Goal: Check status: Check status

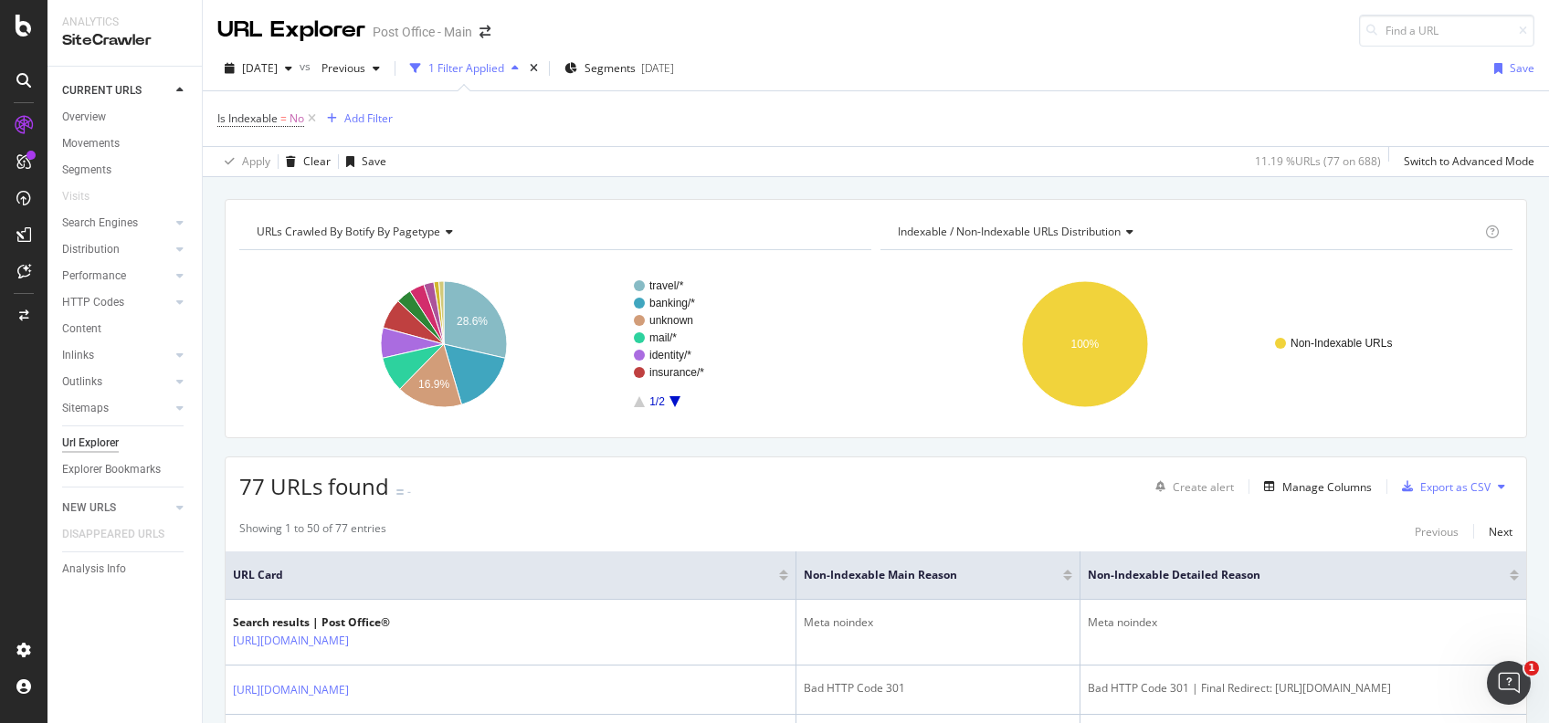
click at [25, 121] on icon at bounding box center [24, 125] width 18 height 18
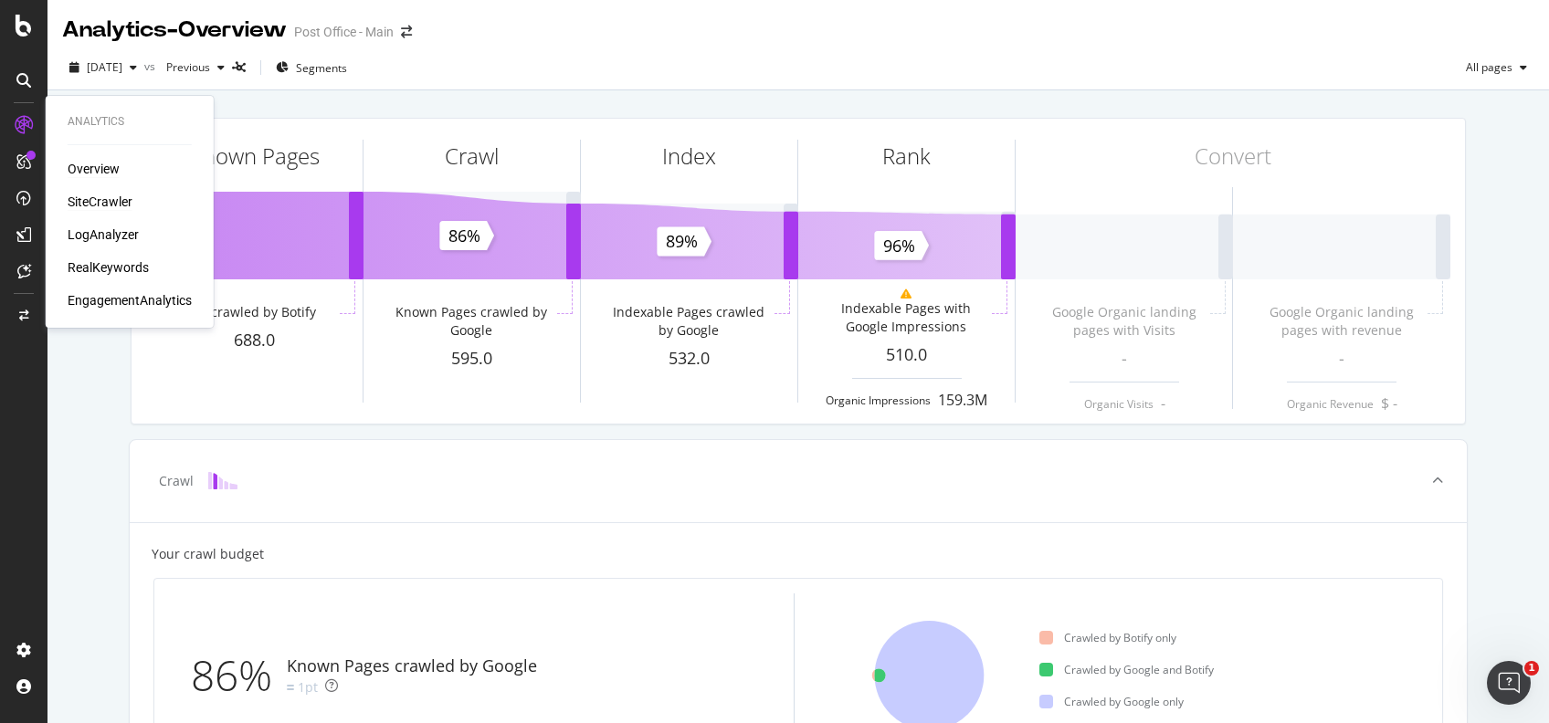
click at [123, 198] on div "SiteCrawler" at bounding box center [100, 202] width 65 height 18
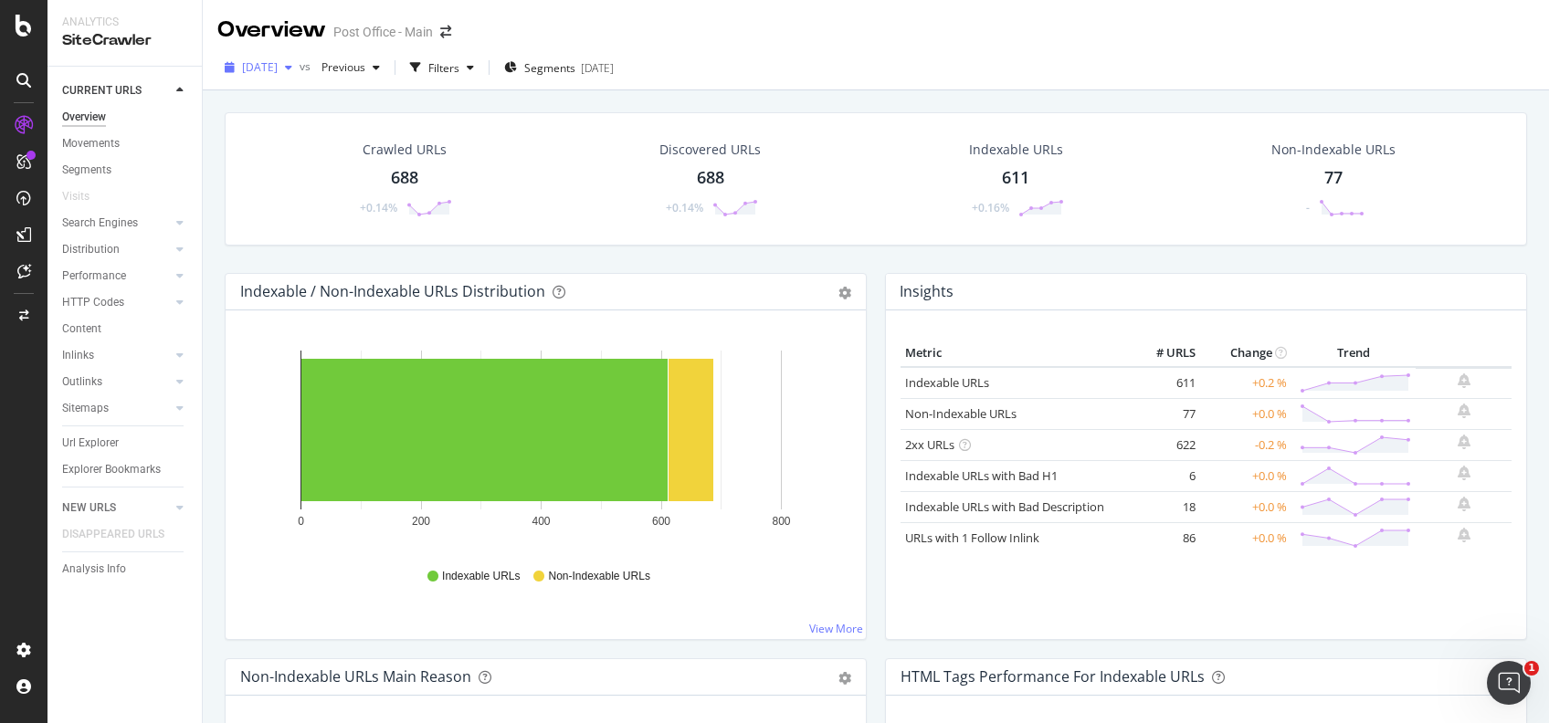
click at [278, 67] on span "[DATE]" at bounding box center [260, 67] width 36 height 16
click at [300, 65] on div "button" at bounding box center [289, 67] width 22 height 11
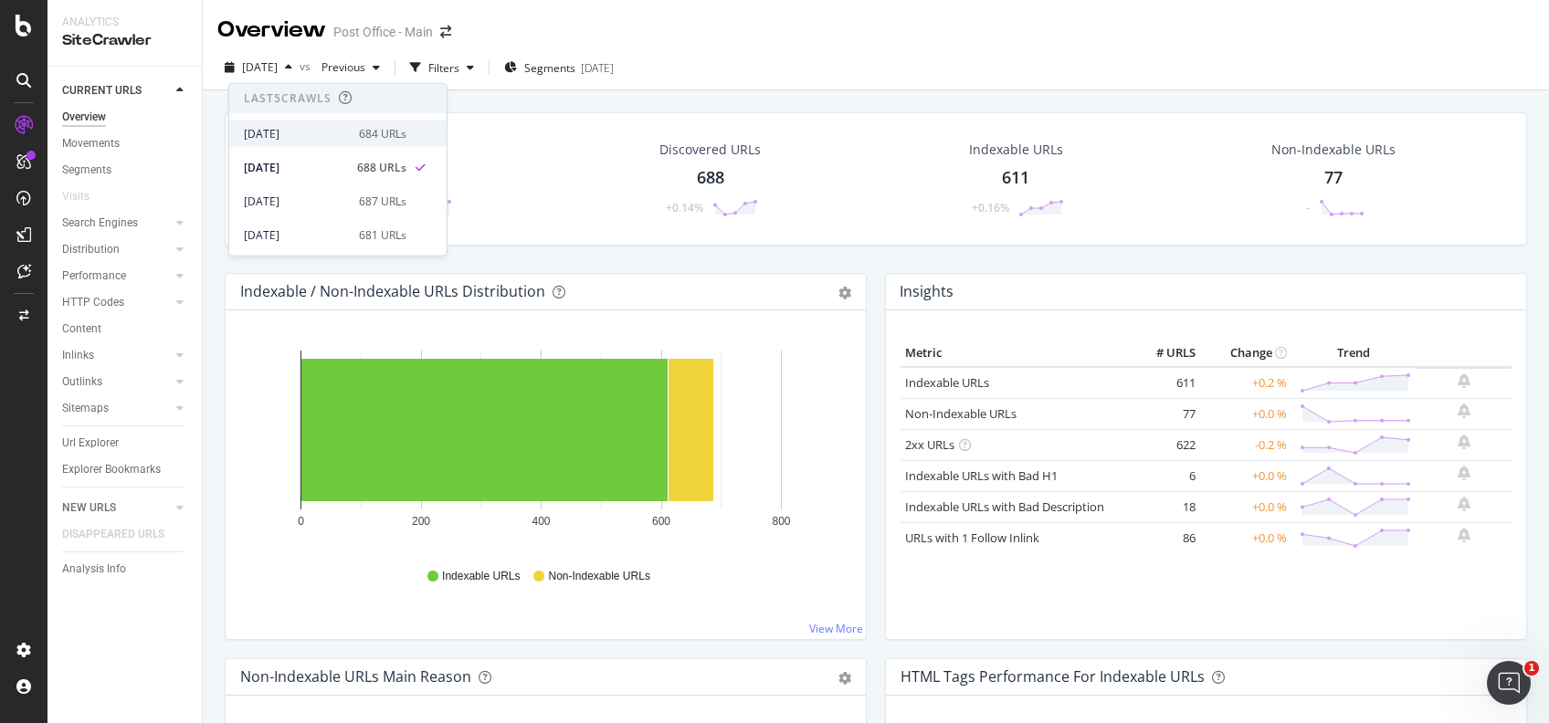
click at [292, 129] on div "[DATE]" at bounding box center [296, 133] width 104 height 16
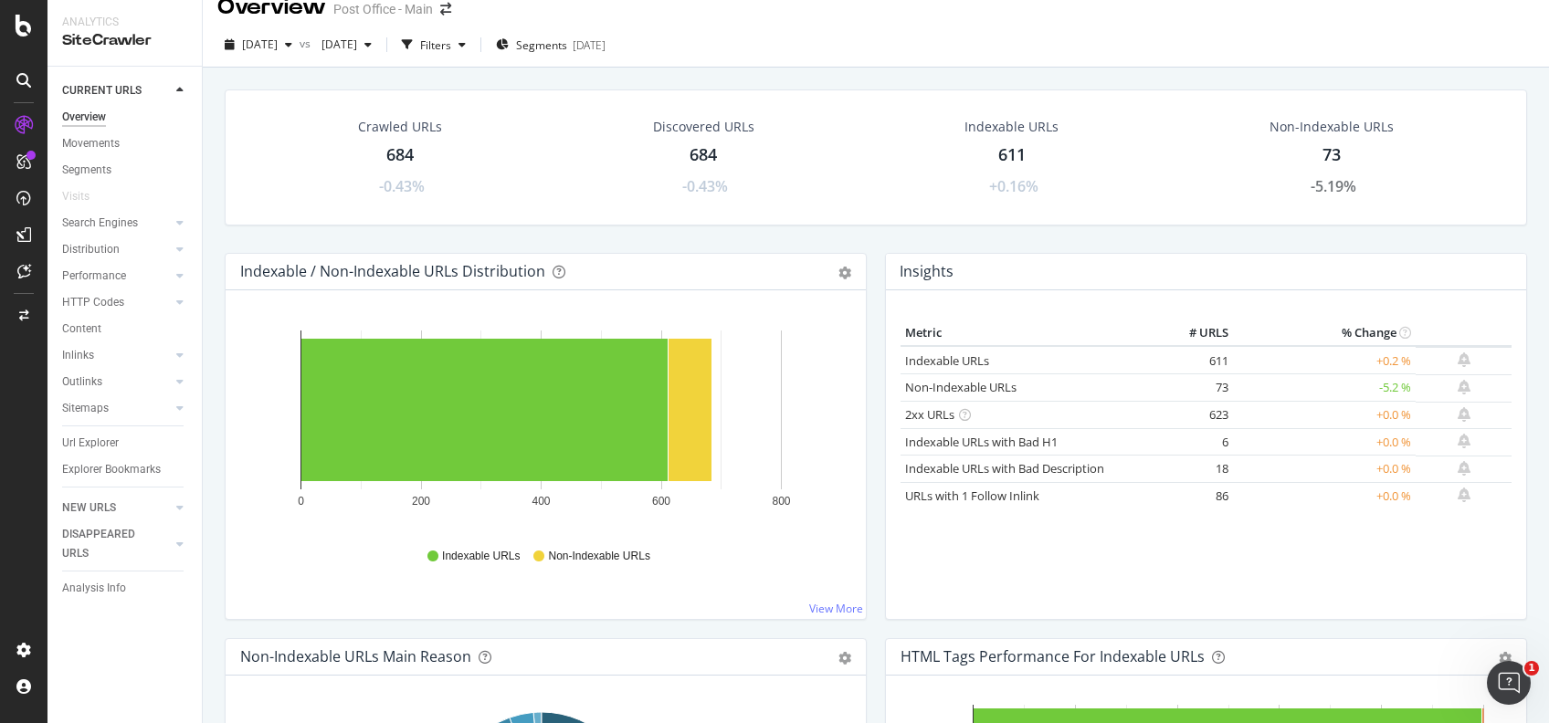
scroll to position [22, 0]
click at [379, 55] on div "[DATE]" at bounding box center [346, 45] width 65 height 27
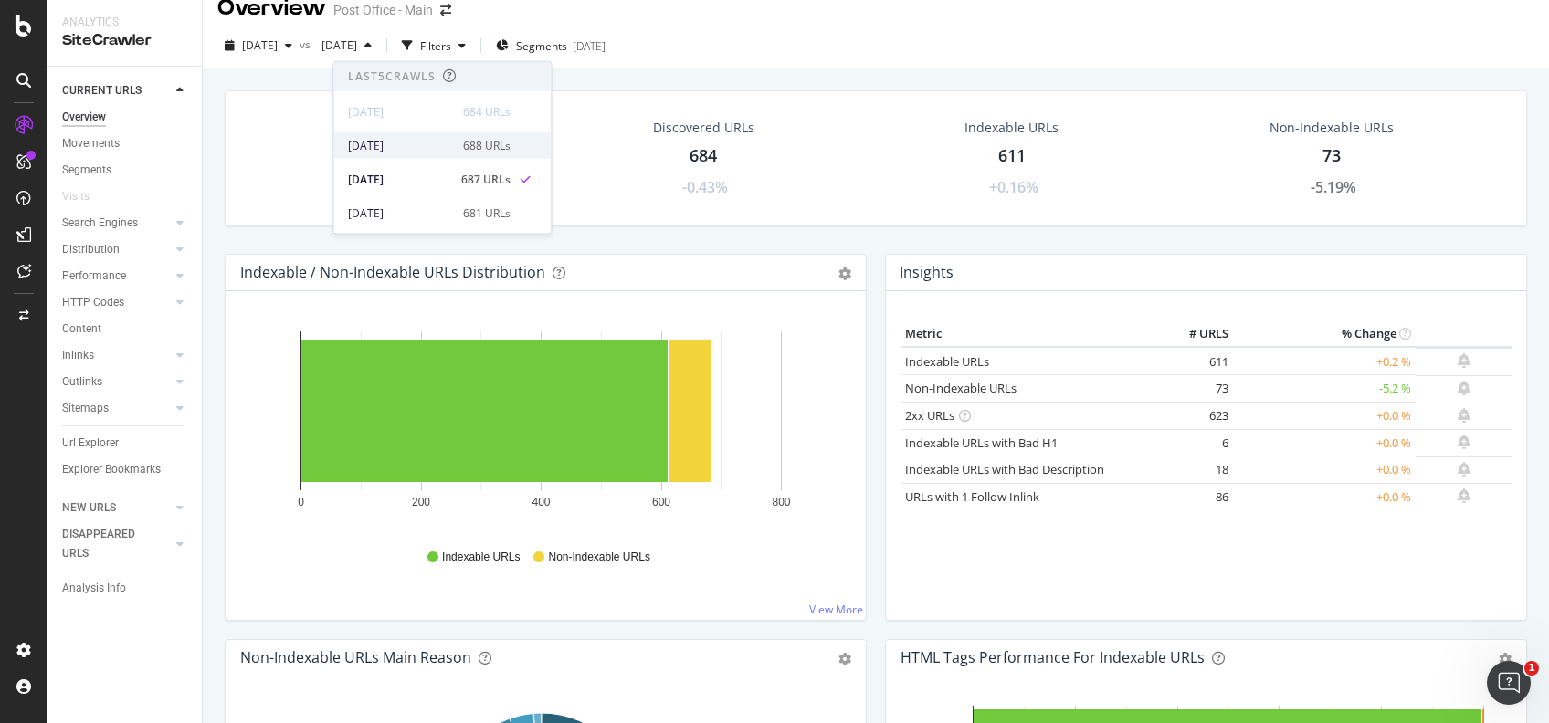
click at [411, 139] on div "[DATE]" at bounding box center [400, 145] width 104 height 16
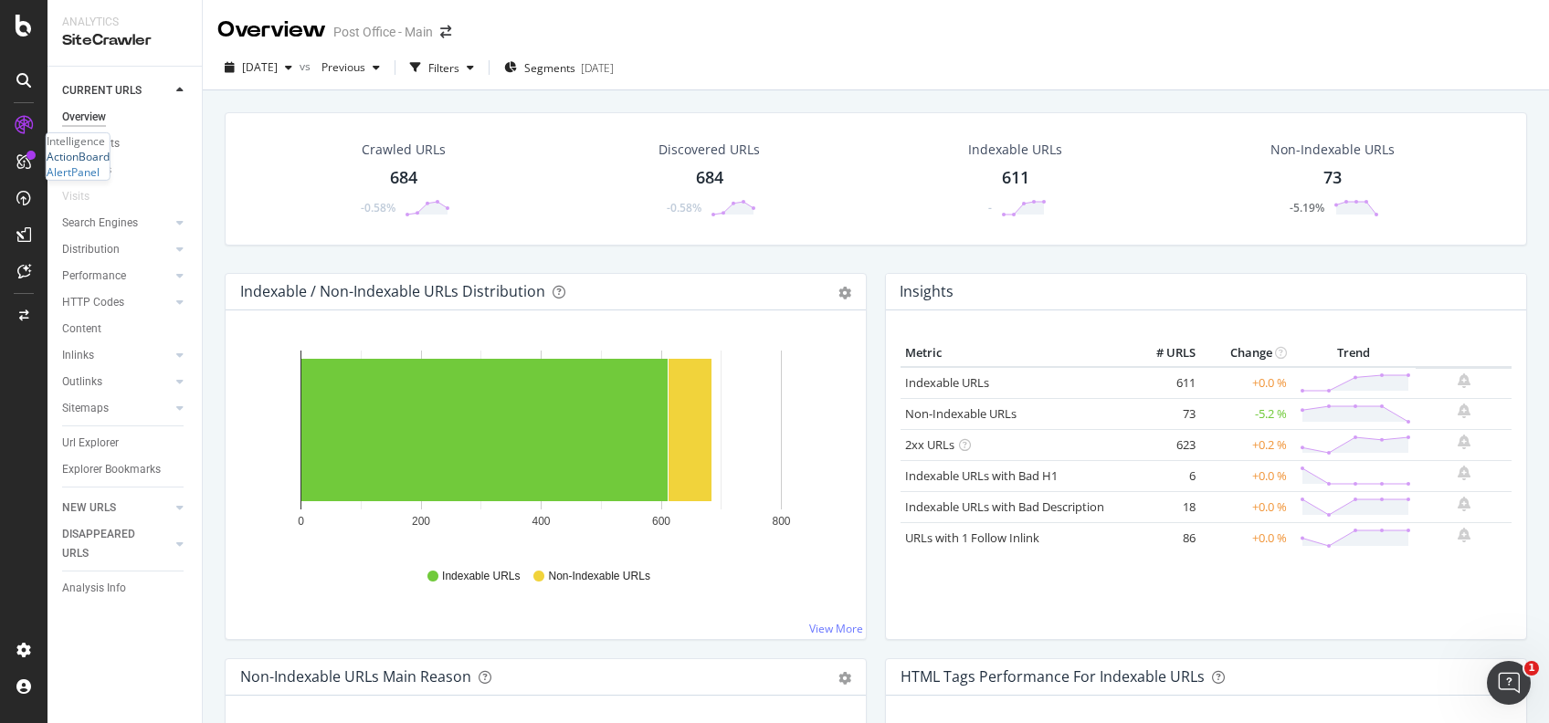
click at [110, 149] on div at bounding box center [78, 149] width 63 height 0
